Goal: Find contact information: Find contact information

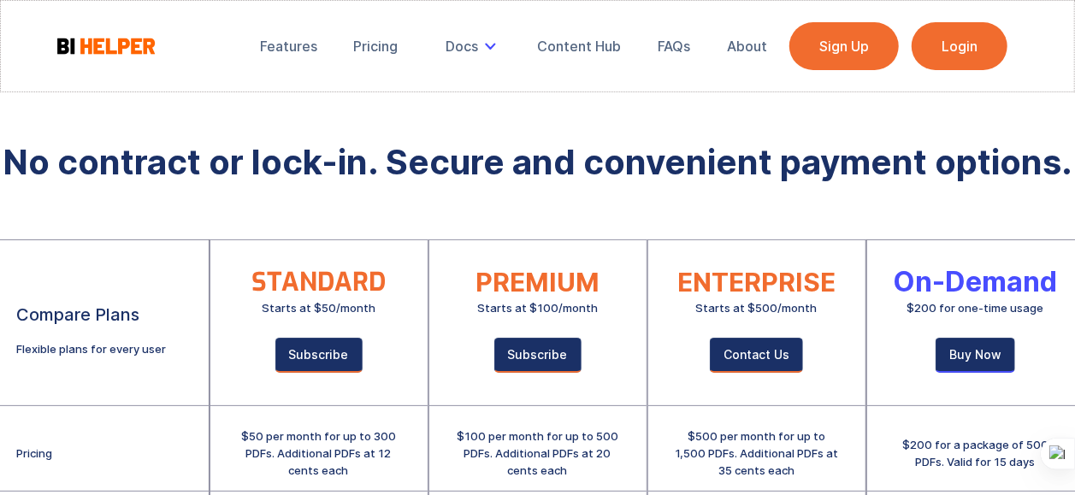
click at [976, 53] on link "Login" at bounding box center [960, 46] width 96 height 48
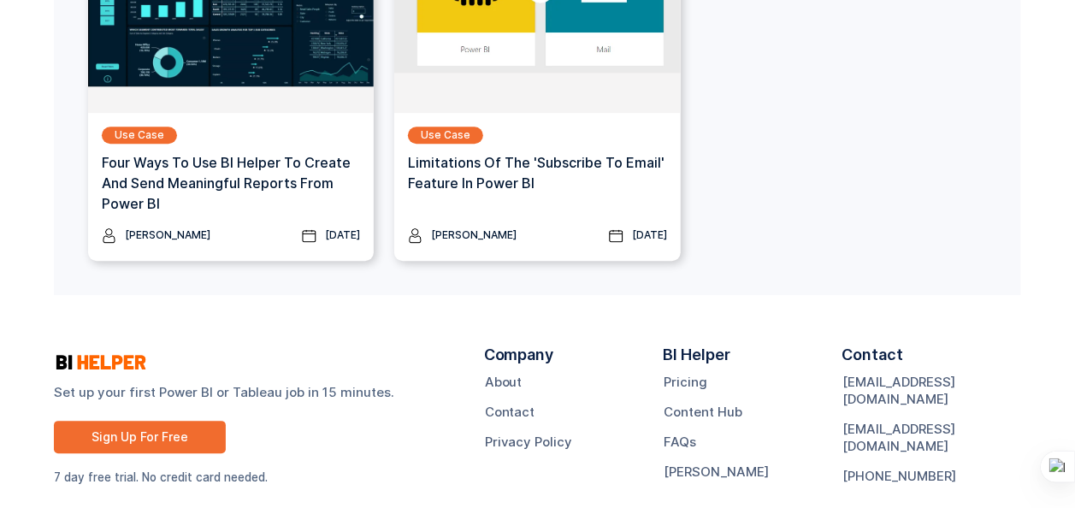
scroll to position [2364, 0]
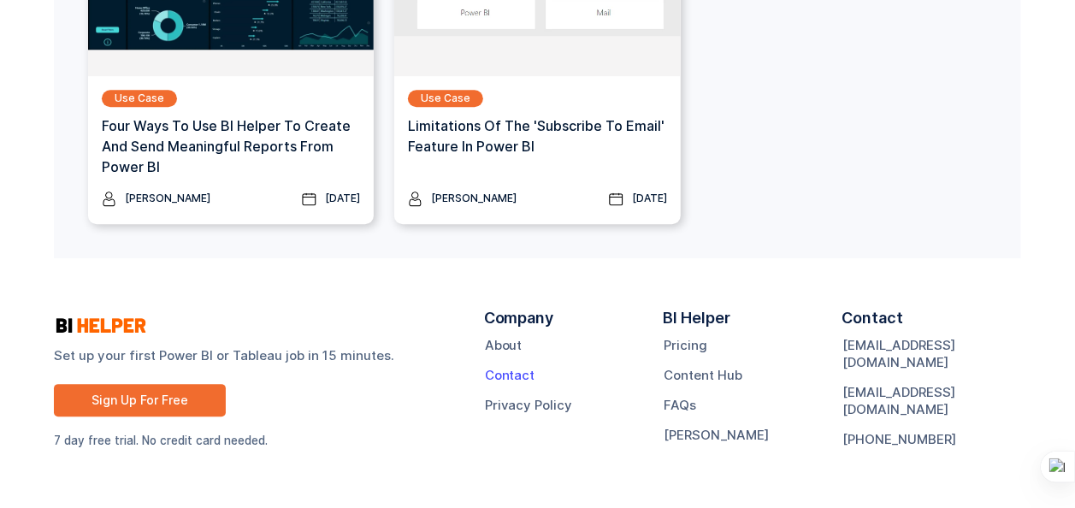
click at [518, 377] on link "Contact" at bounding box center [510, 375] width 50 height 17
